Goal: Task Accomplishment & Management: Complete application form

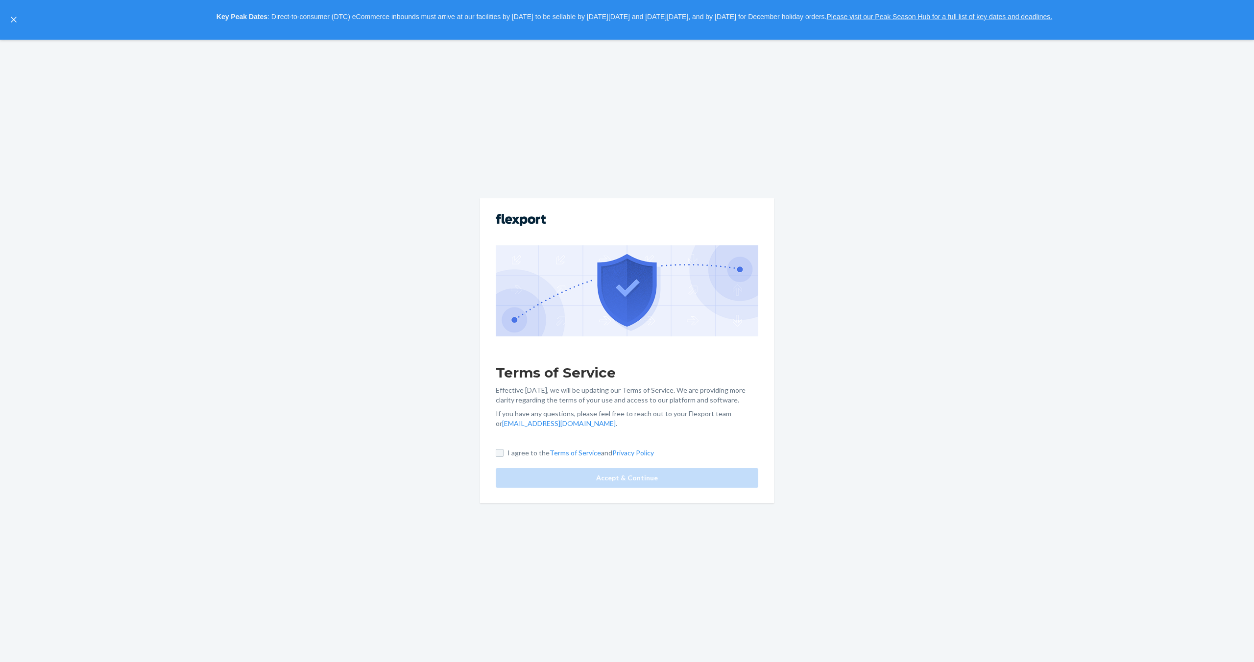
click at [500, 433] on div "Terms of Service Effective [DATE], we will be updating our Terms of Service. We…" at bounding box center [627, 350] width 294 height 305
click at [500, 453] on input "I agree to the Terms of Service and Privacy Policy" at bounding box center [500, 453] width 8 height 8
checkbox input "true"
click at [609, 473] on button "Accept & Continue" at bounding box center [627, 478] width 263 height 20
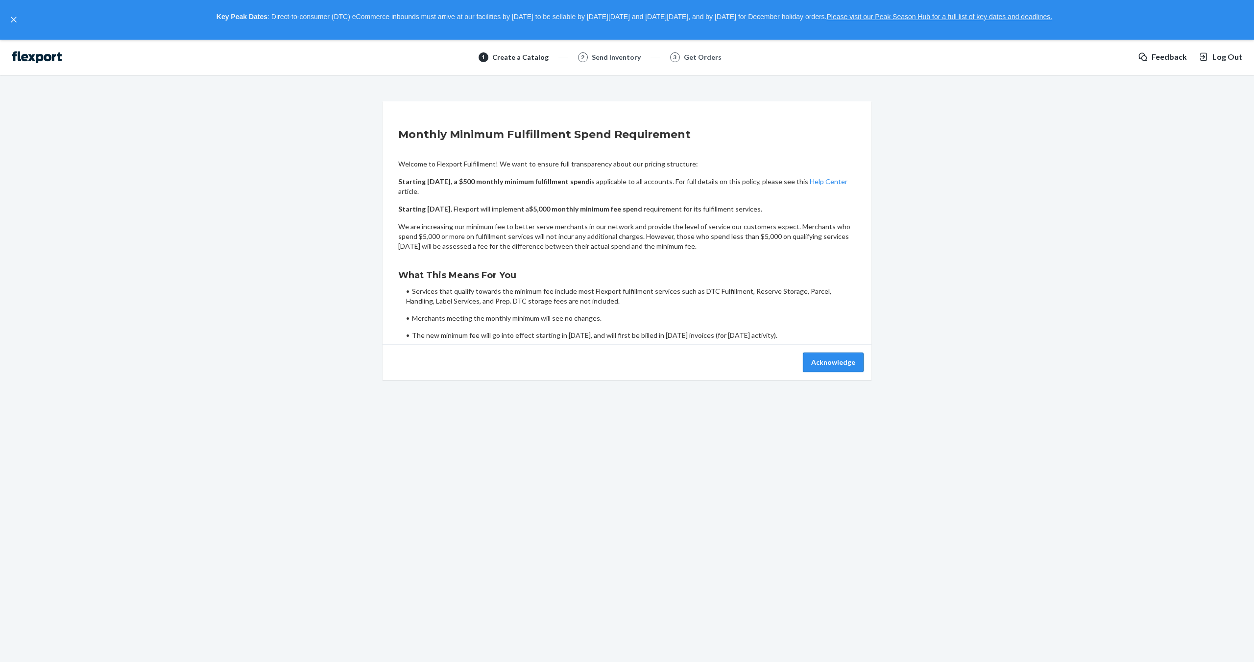
click at [831, 363] on button "Acknowledge" at bounding box center [833, 363] width 61 height 20
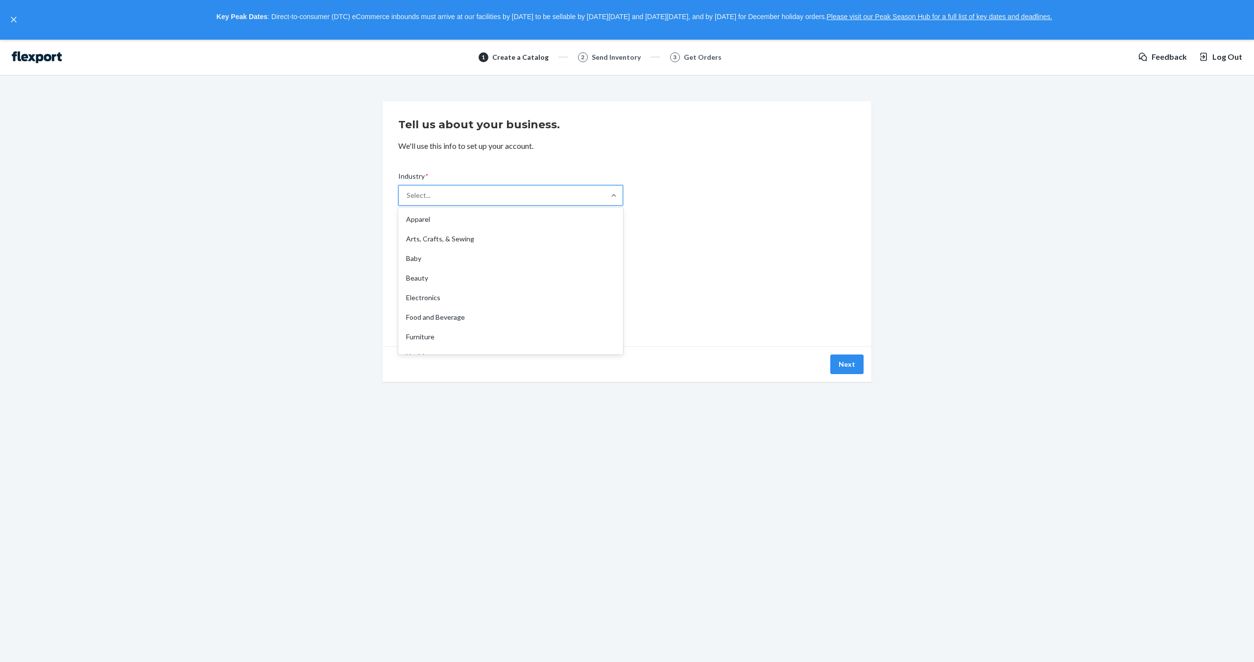
click at [506, 193] on div "Select..." at bounding box center [502, 196] width 206 height 20
click at [407, 193] on input "Industry * option Apparel focused, 1 of 19. 19 results available. Use Up and Do…" at bounding box center [407, 196] width 1 height 10
click at [474, 285] on div "Health" at bounding box center [510, 291] width 221 height 20
click at [407, 200] on input "Industry * option Health focused, 8 of 19. 19 results available. Use Up and Dow…" at bounding box center [407, 196] width 1 height 10
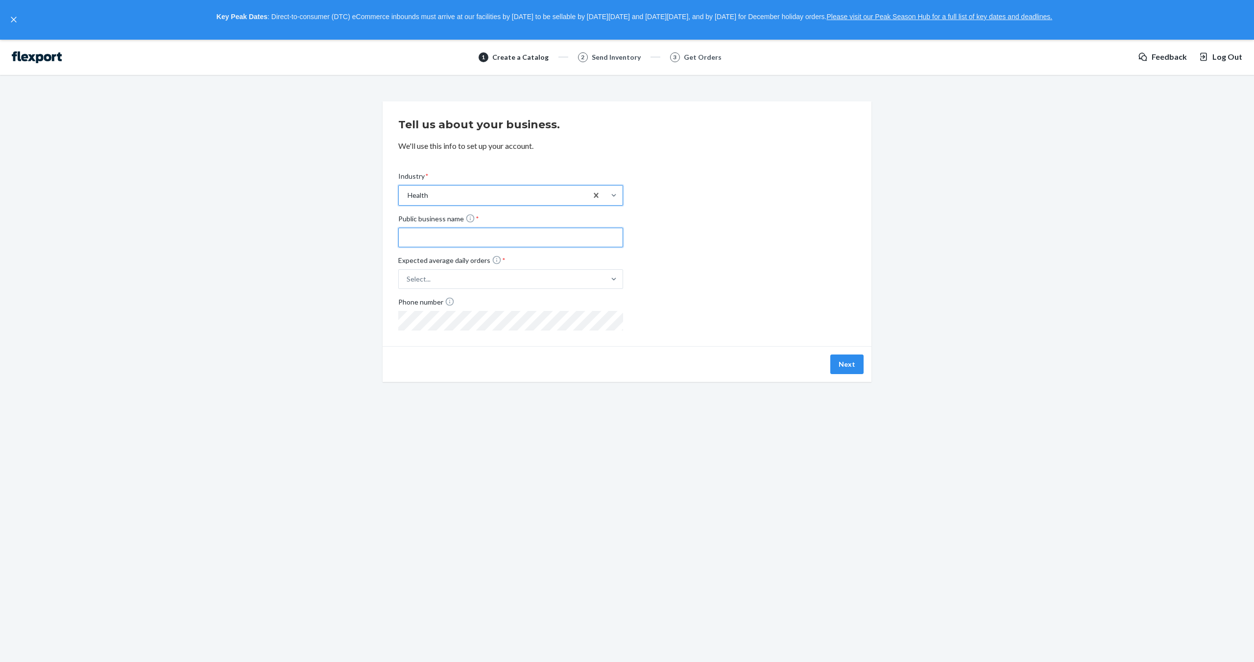
click at [424, 234] on input "Public business name *" at bounding box center [510, 238] width 225 height 20
type input "MARCHON"
click at [446, 275] on div "Select..." at bounding box center [502, 279] width 206 height 18
click at [358, 279] on input "Expected average daily orders * Select..." at bounding box center [358, 279] width 0 height 0
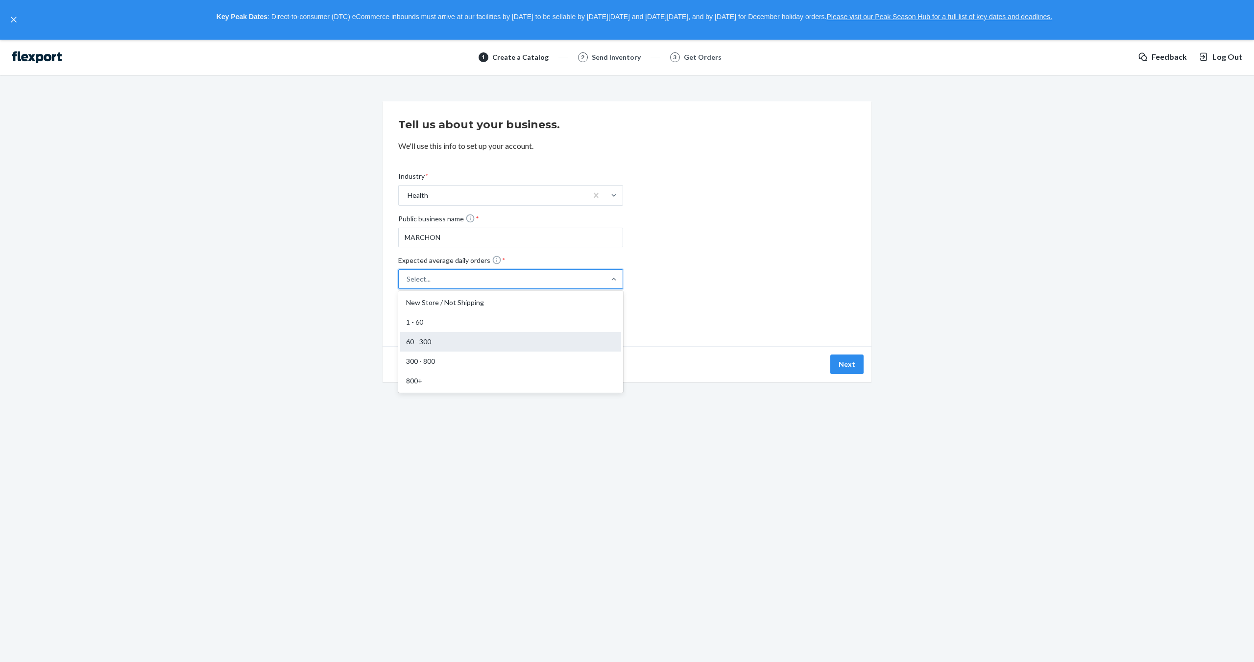
click at [444, 335] on div "60 - 300" at bounding box center [510, 342] width 221 height 20
click at [358, 279] on input "Expected average daily orders * option 60 - 300 focused, 3 of 5. 5 results avai…" at bounding box center [358, 279] width 0 height 0
click at [848, 361] on button "Next" at bounding box center [846, 365] width 33 height 20
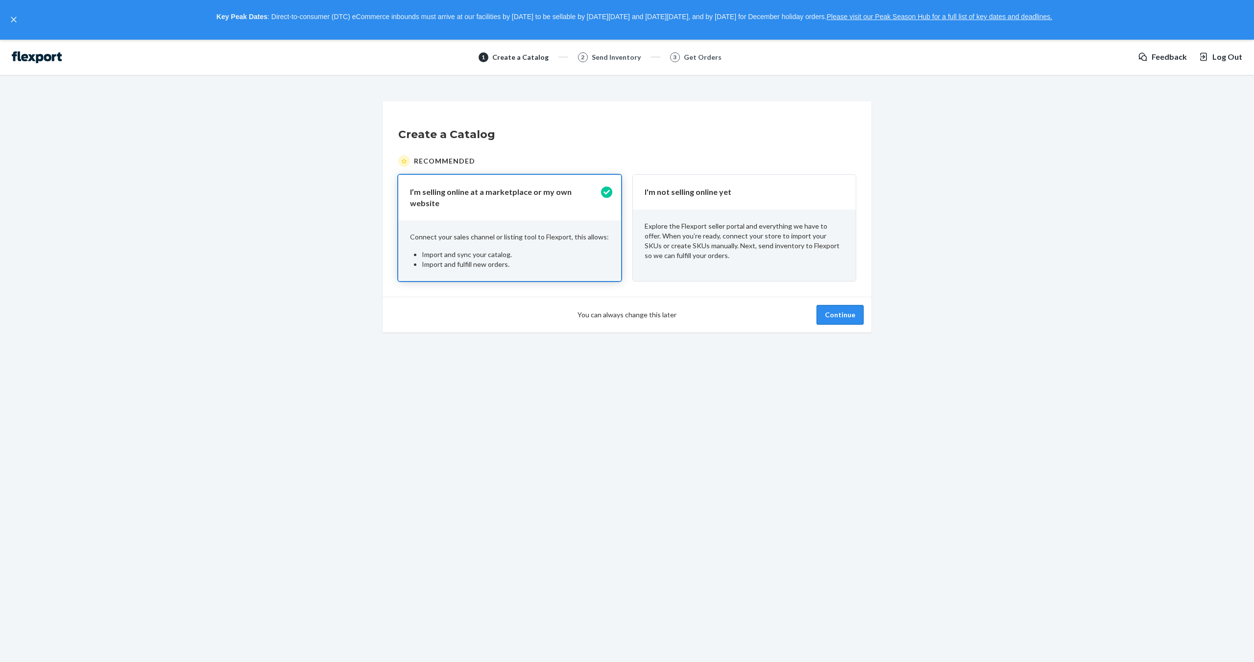
click at [860, 305] on button "Continue" at bounding box center [839, 315] width 47 height 20
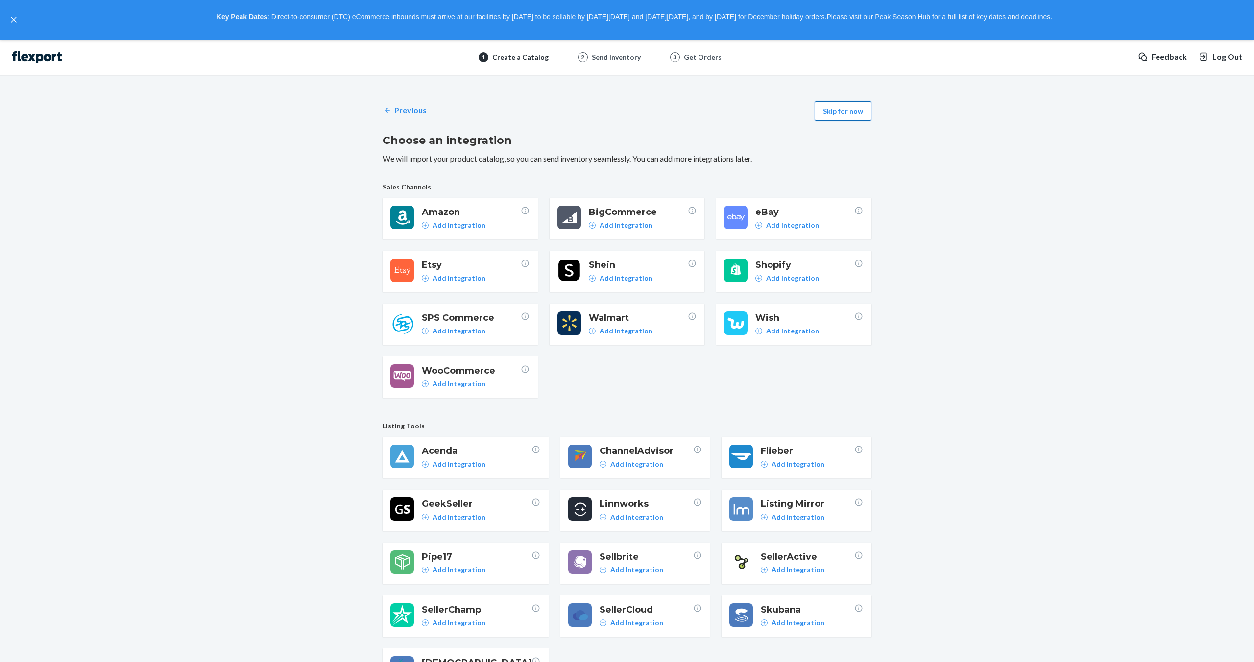
click at [849, 114] on button "Skip for now" at bounding box center [843, 111] width 57 height 20
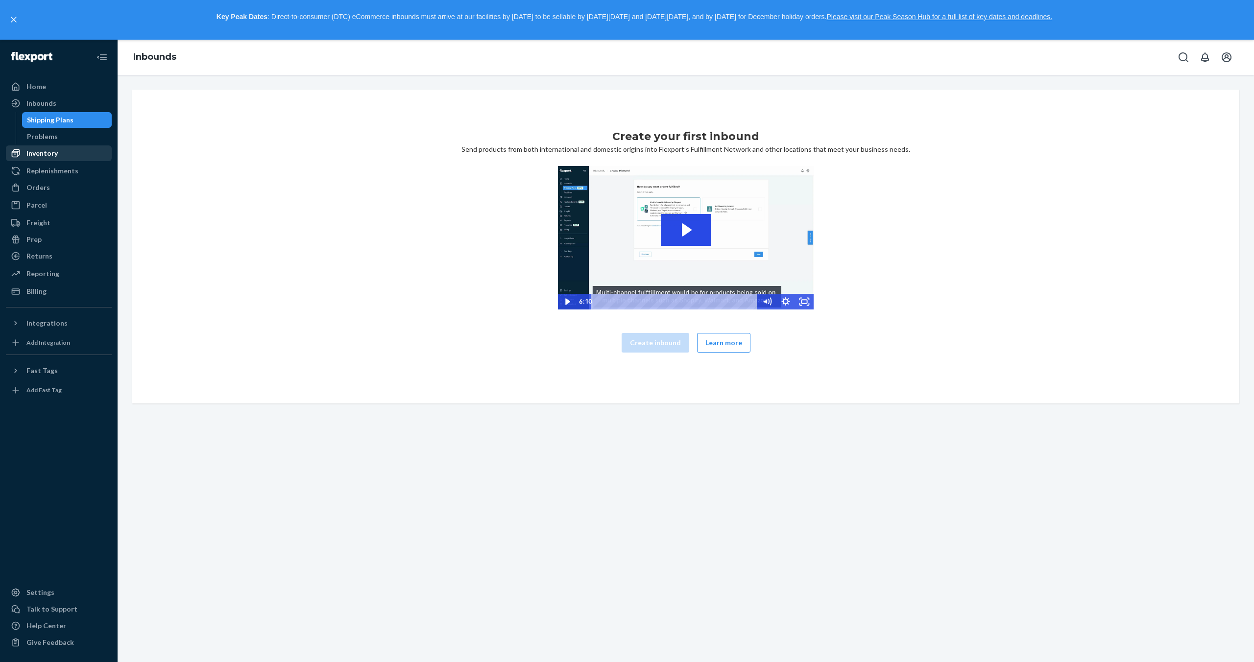
click at [43, 155] on div "Inventory" at bounding box center [41, 153] width 31 height 10
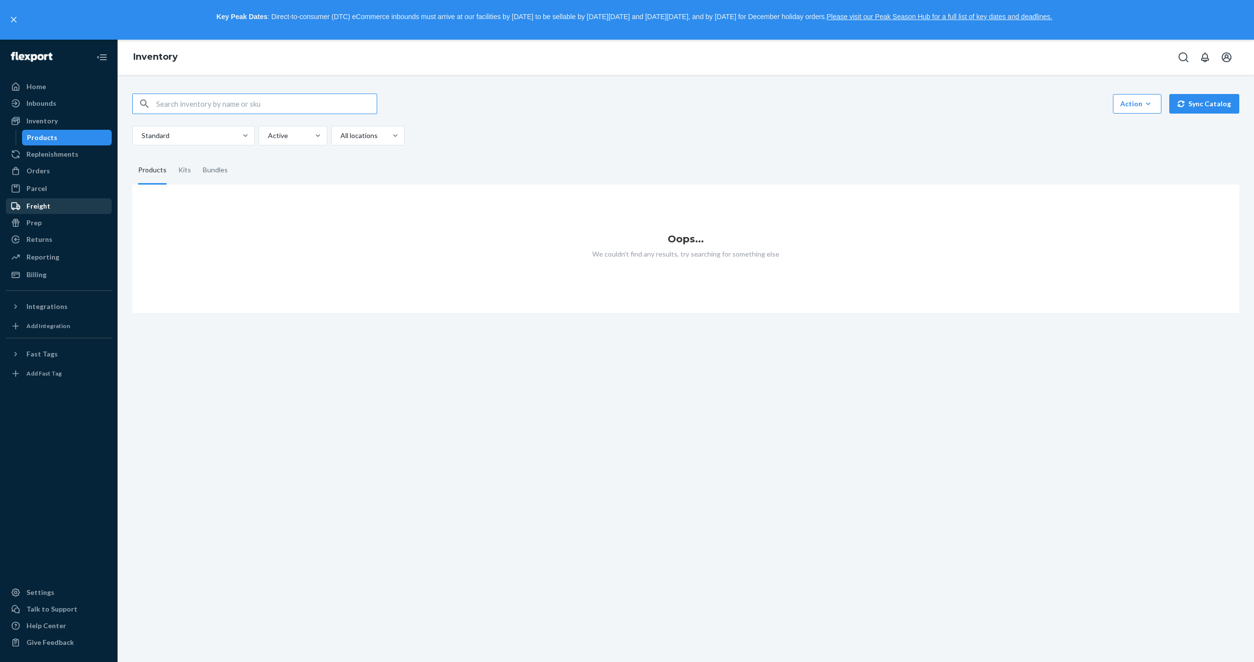
click at [55, 207] on div "Freight" at bounding box center [59, 206] width 104 height 14
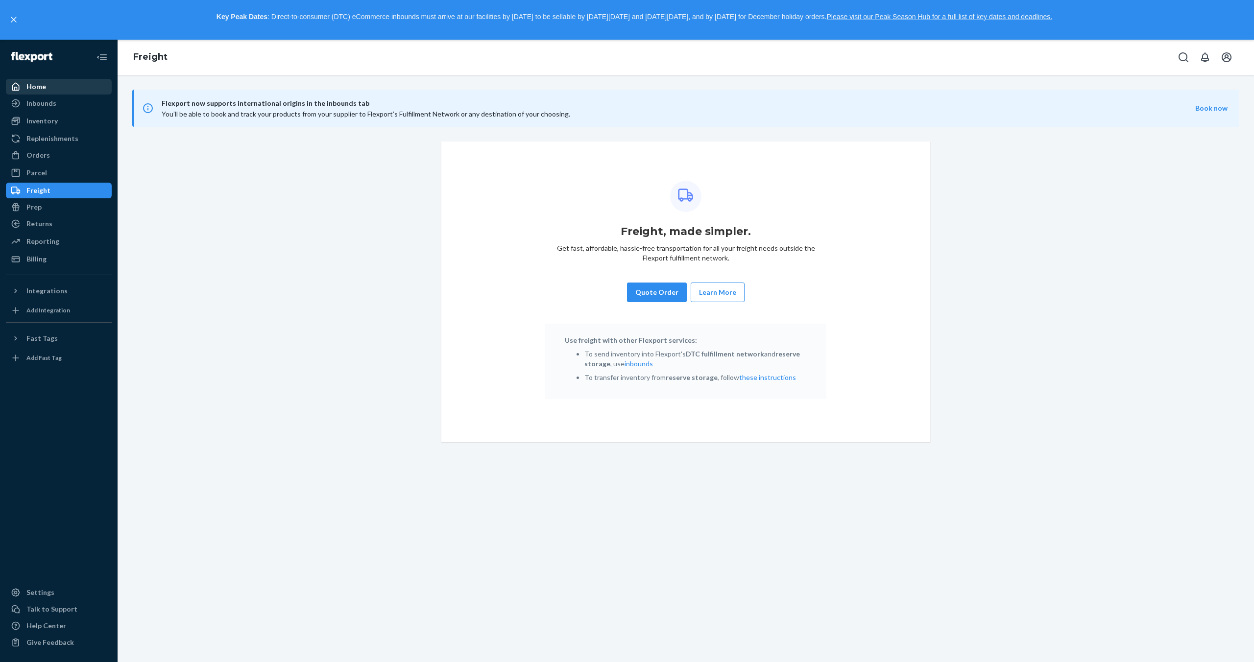
click at [28, 88] on div "Home" at bounding box center [36, 87] width 20 height 10
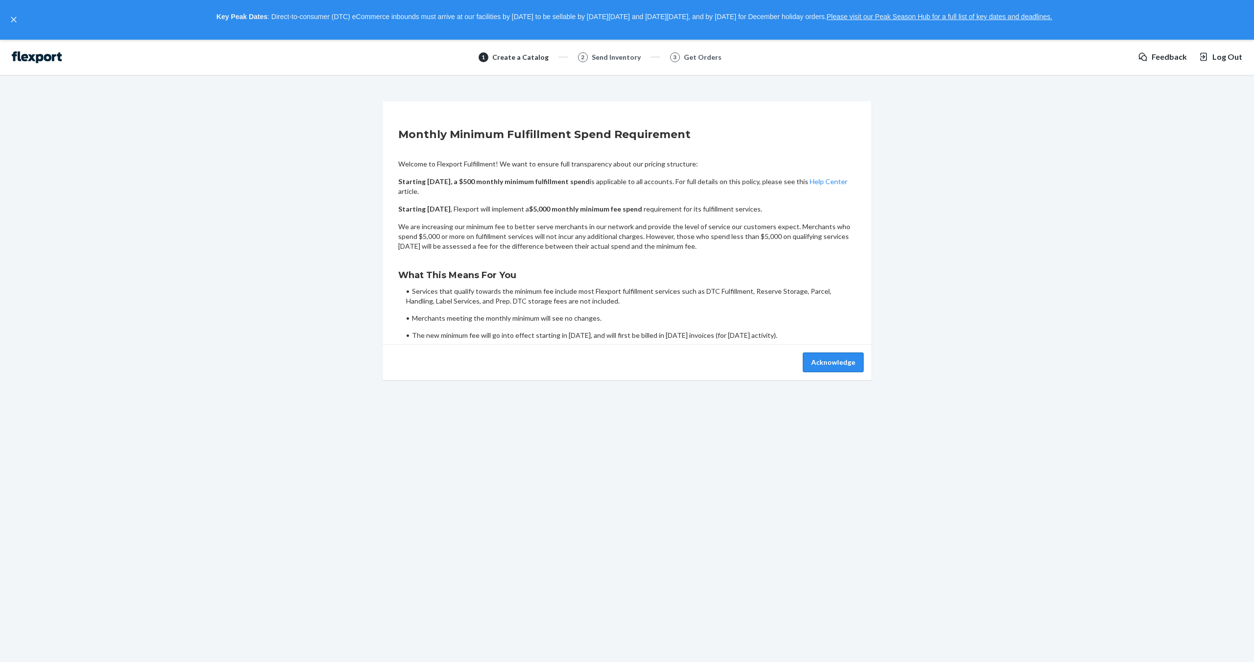
click at [832, 363] on button "Acknowledge" at bounding box center [833, 363] width 61 height 20
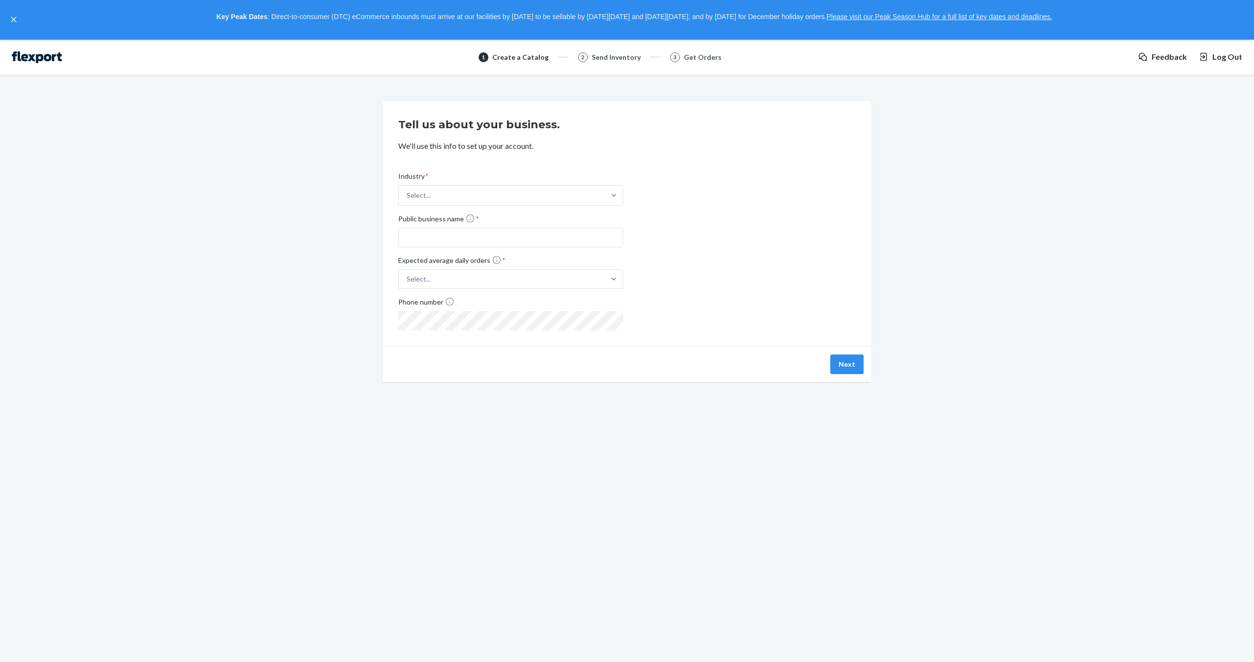
click at [45, 57] on img at bounding box center [37, 57] width 50 height 12
click at [852, 368] on button "Next" at bounding box center [846, 365] width 33 height 20
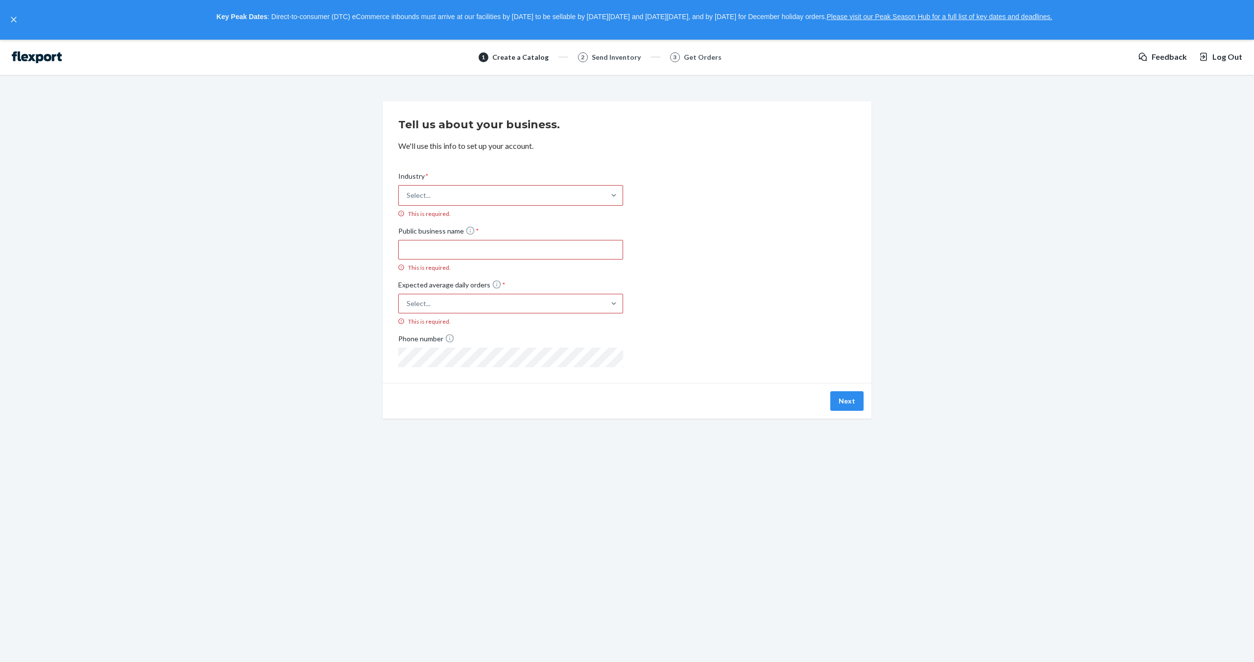
click at [590, 300] on div "Select..." at bounding box center [502, 304] width 206 height 18
click at [358, 304] on input "Expected average daily orders * Select... This is required." at bounding box center [358, 304] width 0 height 0
click at [732, 294] on div "Industry * Select... This is required. Public business name * This is required.…" at bounding box center [626, 262] width 457 height 212
